Goal: Task Accomplishment & Management: Manage account settings

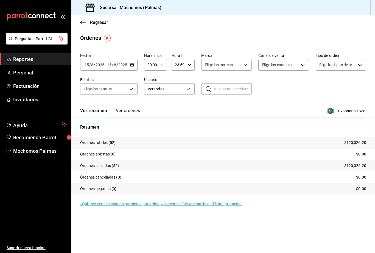
click at [132, 66] on icon "button" at bounding box center [132, 65] width 4 height 4
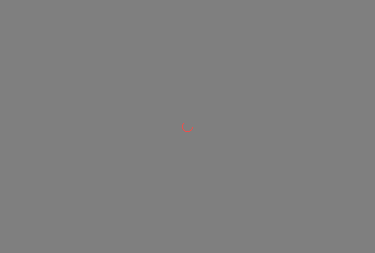
click at [106, 83] on div at bounding box center [187, 126] width 375 height 253
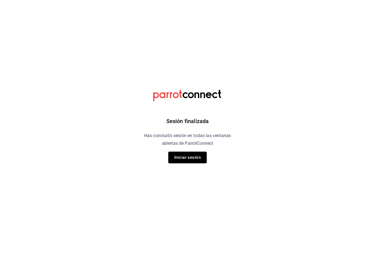
click at [188, 158] on button "Iniciar sesión" at bounding box center [187, 158] width 38 height 12
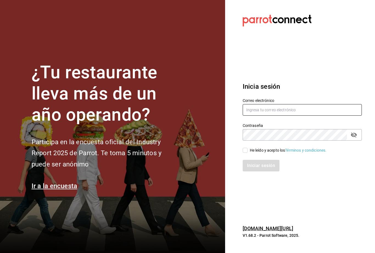
click at [284, 116] on input "text" at bounding box center [302, 110] width 119 height 12
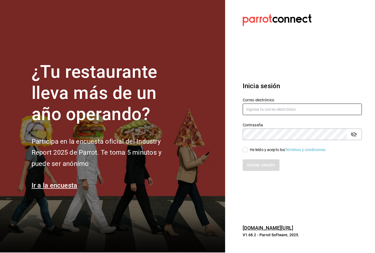
click at [288, 116] on input "text" at bounding box center [302, 110] width 119 height 12
type input "M"
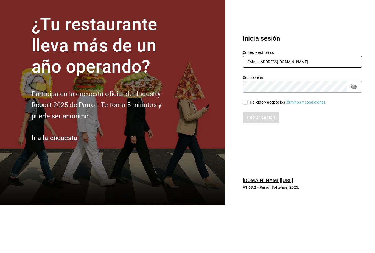
type input "[EMAIL_ADDRESS][DOMAIN_NAME]"
click at [355, 130] on button "passwordField" at bounding box center [353, 134] width 9 height 9
click at [248, 148] on span "He leído y acepto los Términos y condiciones." at bounding box center [287, 151] width 79 height 6
click at [248, 148] on input "He leído y acepto los Términos y condiciones." at bounding box center [245, 150] width 5 height 5
checkbox input "true"
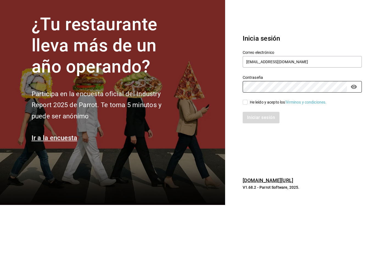
scroll to position [18, 0]
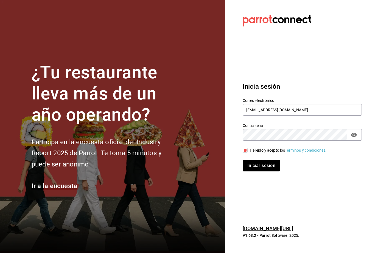
click at [266, 160] on button "Iniciar sesión" at bounding box center [261, 166] width 37 height 12
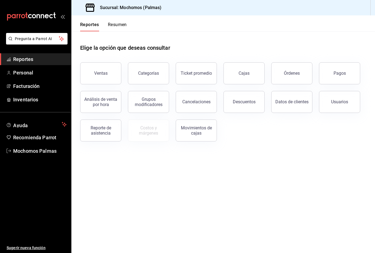
click at [294, 72] on div "Órdenes" at bounding box center [292, 73] width 16 height 5
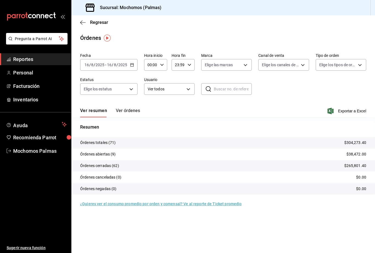
click at [331, 114] on icon "button" at bounding box center [331, 111] width 6 height 7
